Goal: Navigation & Orientation: Find specific page/section

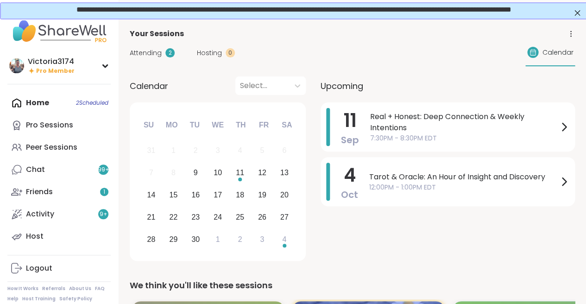
click at [146, 50] on span "Attending" at bounding box center [146, 53] width 32 height 10
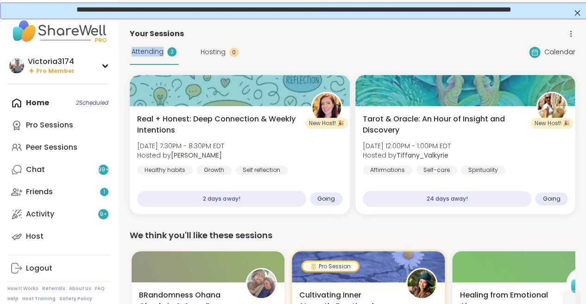
click at [37, 102] on div "Home 2 Scheduled Pro Sessions Peer Sessions Chat 99 + Friends 1 Activity 9 + Ho…" at bounding box center [58, 170] width 103 height 156
click at [45, 103] on div "Home 2 Scheduled Pro Sessions Peer Sessions Chat 99 + Friends 1 Activity 9 + Ho…" at bounding box center [58, 170] width 103 height 156
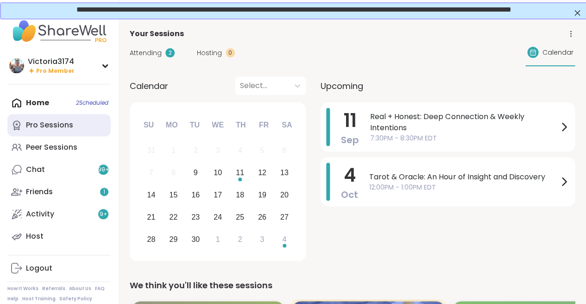
click at [42, 125] on div "Pro Sessions" at bounding box center [49, 125] width 47 height 10
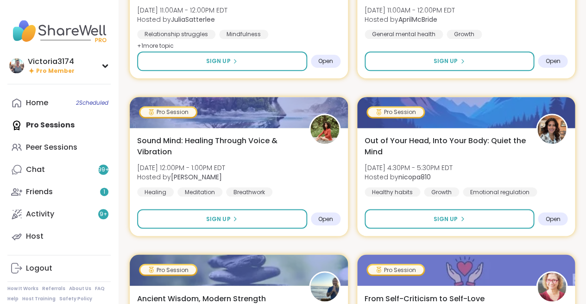
scroll to position [1152, 0]
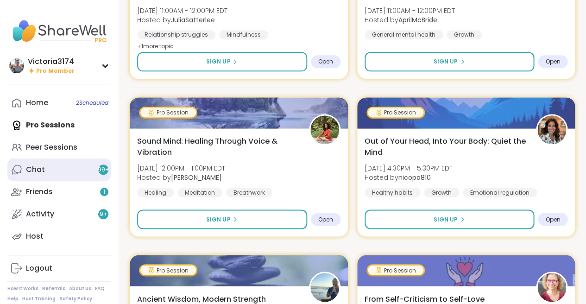
click at [55, 172] on link "Chat 99 +" at bounding box center [58, 169] width 103 height 22
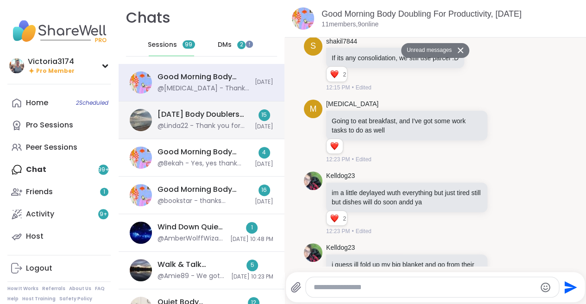
scroll to position [1309, 0]
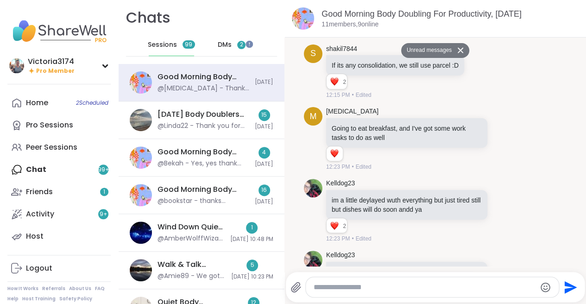
click at [228, 41] on span "DMs" at bounding box center [225, 44] width 14 height 9
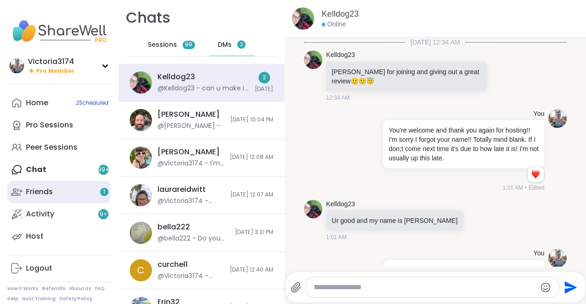
scroll to position [1174, 0]
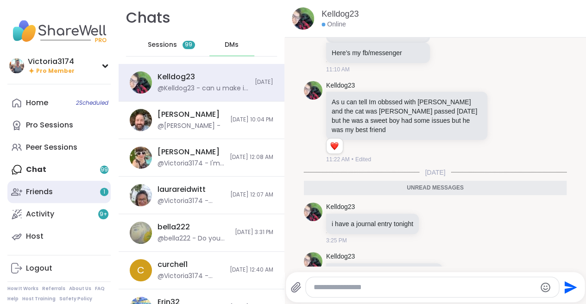
click at [40, 195] on div "Friends 1" at bounding box center [39, 192] width 27 height 10
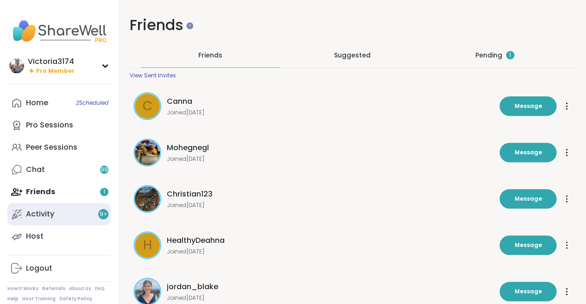
click at [39, 211] on div "Activity 9 +" at bounding box center [40, 214] width 28 height 10
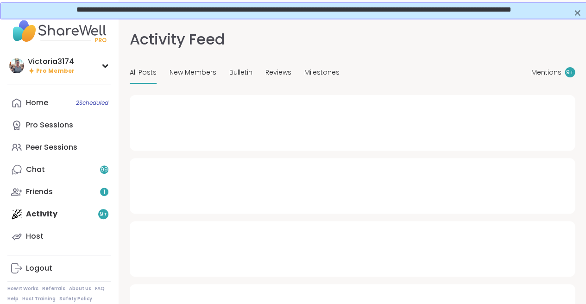
type textarea "*"
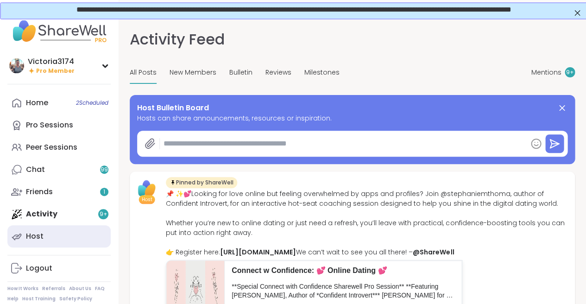
click at [34, 237] on div "Host" at bounding box center [35, 236] width 18 height 10
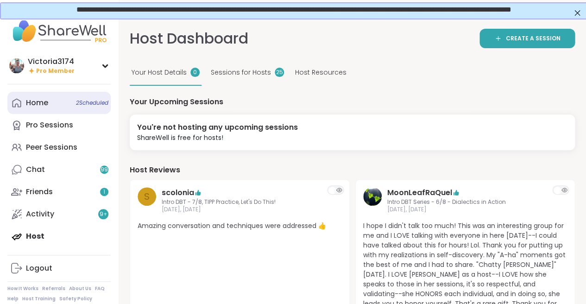
click at [40, 101] on div "Home 2 Scheduled" at bounding box center [37, 103] width 22 height 10
